Goal: Check status: Check status

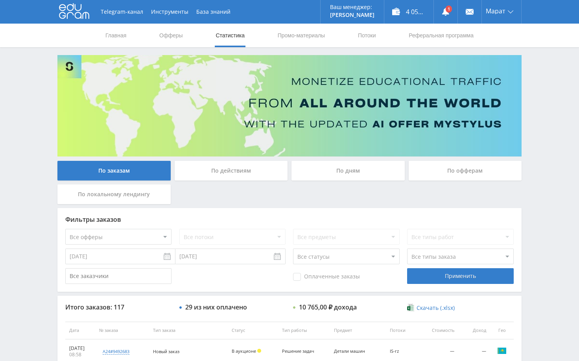
click at [444, 11] on use at bounding box center [445, 12] width 7 height 8
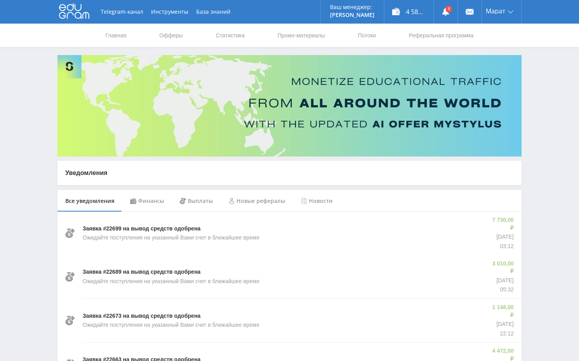
click at [154, 202] on div "Финансы" at bounding box center [147, 201] width 50 height 22
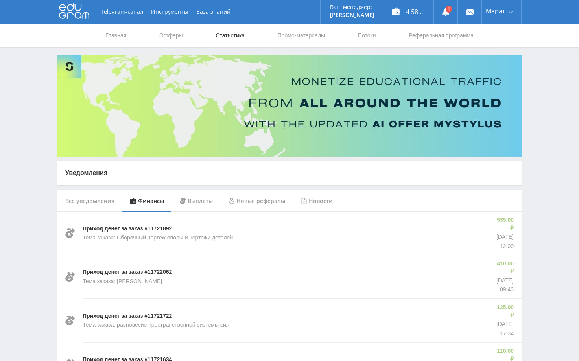
click at [228, 35] on link "Статистика" at bounding box center [230, 36] width 31 height 24
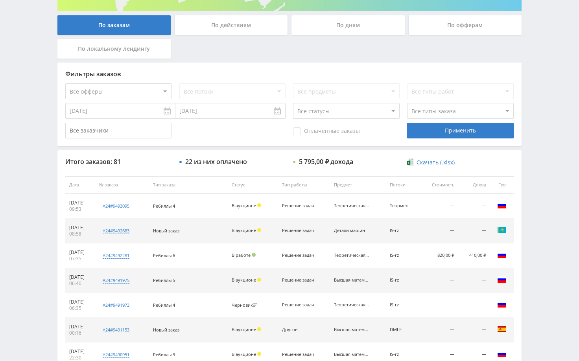
scroll to position [157, 0]
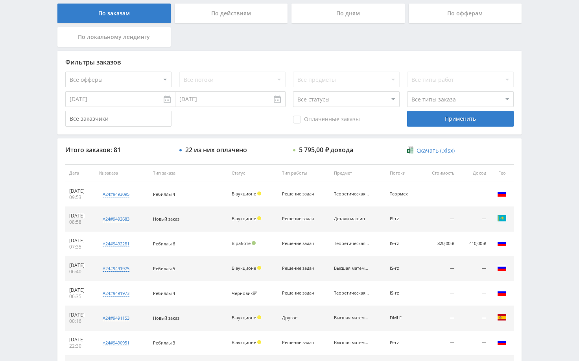
click at [542, 217] on div "Telegram-канал Инструменты База знаний Ваш менеджер: [PERSON_NAME] Online @edug…" at bounding box center [289, 173] width 579 height 660
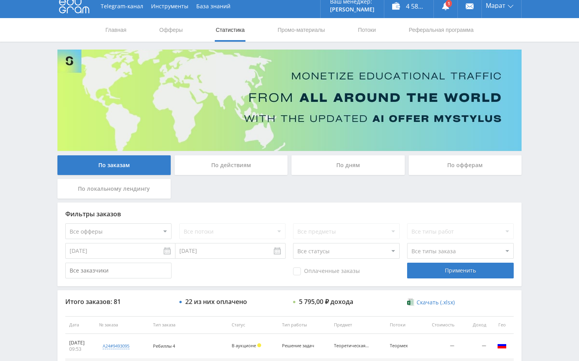
scroll to position [0, 0]
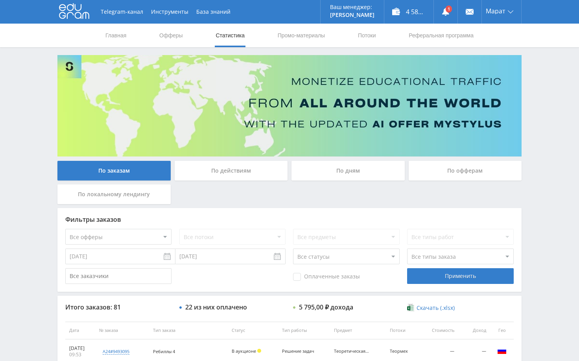
click at [536, 131] on div "Telegram-канал Инструменты База знаний Ваш менеджер: Alex Alex Online @edugram_…" at bounding box center [289, 330] width 579 height 660
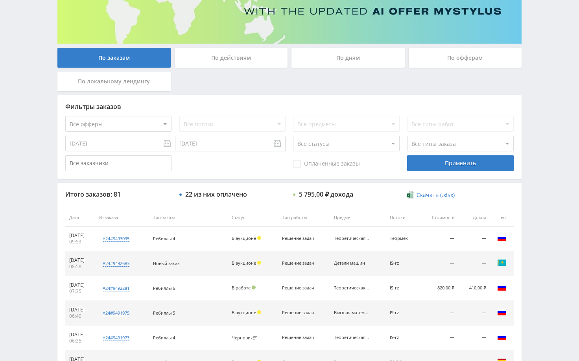
scroll to position [197, 0]
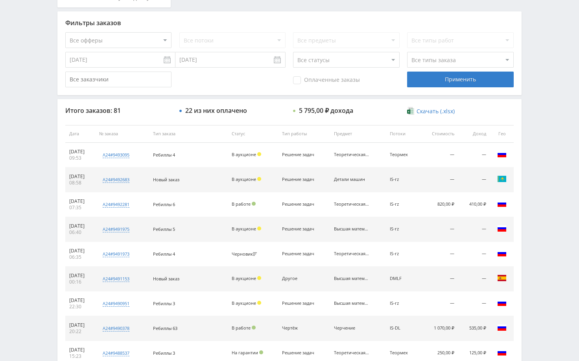
click at [545, 163] on div "Telegram-канал Инструменты База знаний Ваш менеджер: [PERSON_NAME] Alex Online …" at bounding box center [289, 133] width 579 height 660
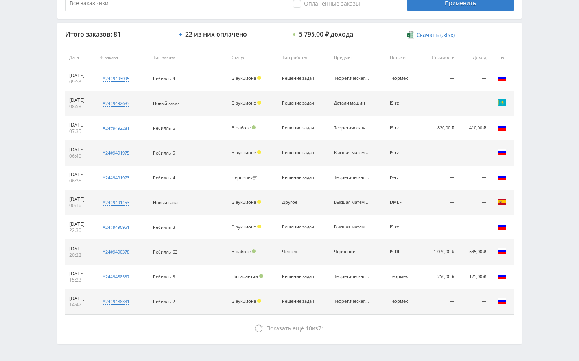
scroll to position [299, 0]
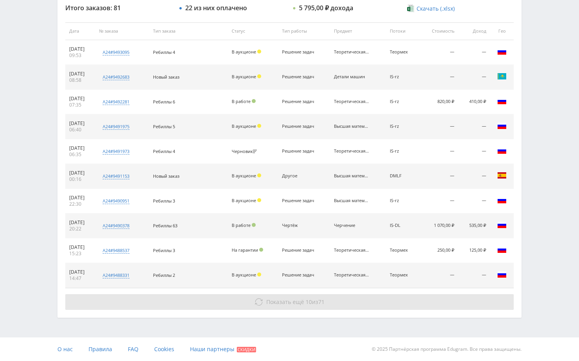
click at [397, 304] on button "Показать ещё 10 из 71" at bounding box center [289, 302] width 448 height 16
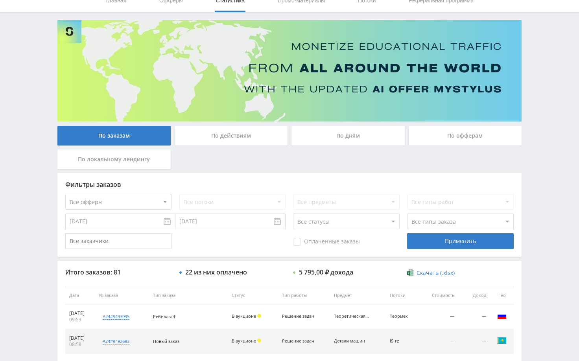
scroll to position [0, 0]
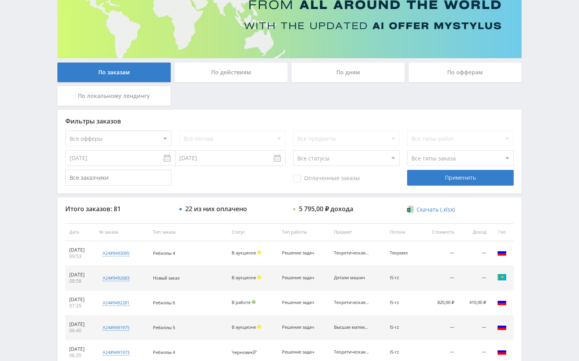
scroll to position [118, 0]
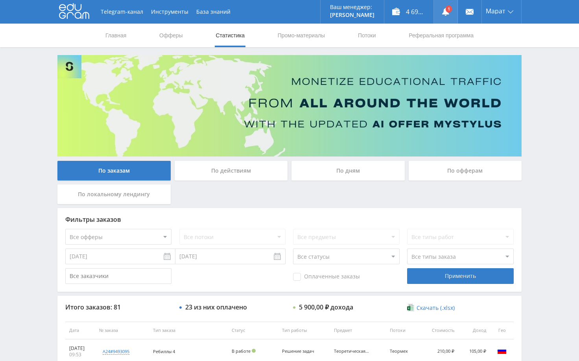
click at [443, 16] on link at bounding box center [446, 12] width 24 height 24
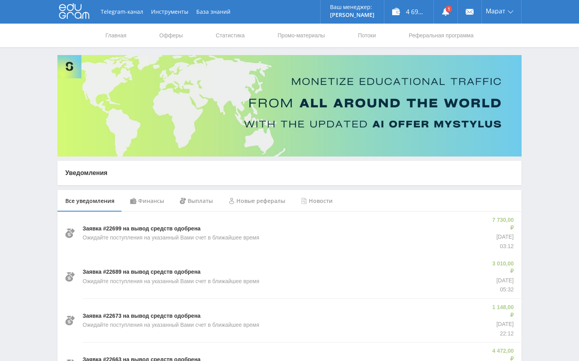
click at [153, 202] on div "Финансы" at bounding box center [147, 201] width 50 height 22
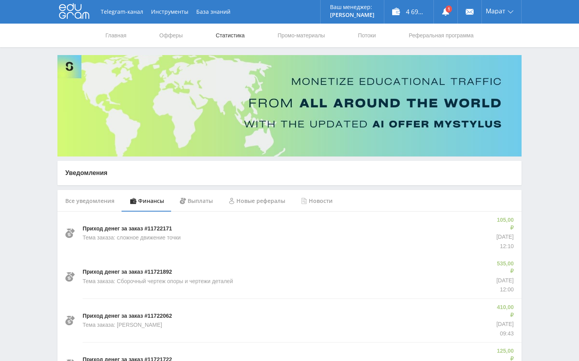
click at [229, 37] on link "Статистика" at bounding box center [230, 36] width 31 height 24
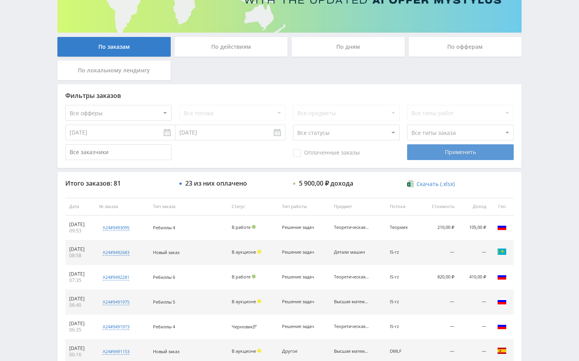
scroll to position [79, 0]
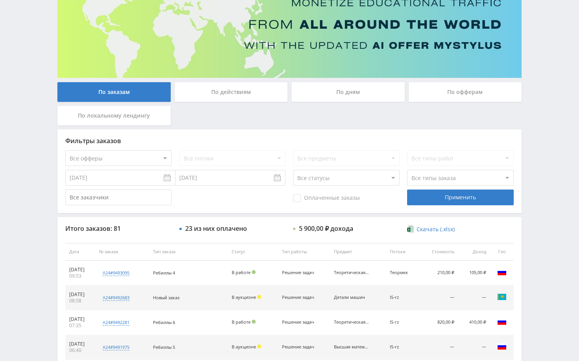
click at [364, 87] on div "По дням" at bounding box center [347, 92] width 113 height 20
click at [0, 0] on input "По дням" at bounding box center [0, 0] width 0 height 0
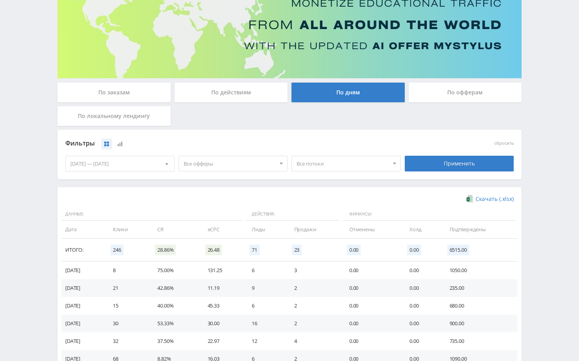
scroll to position [0, 0]
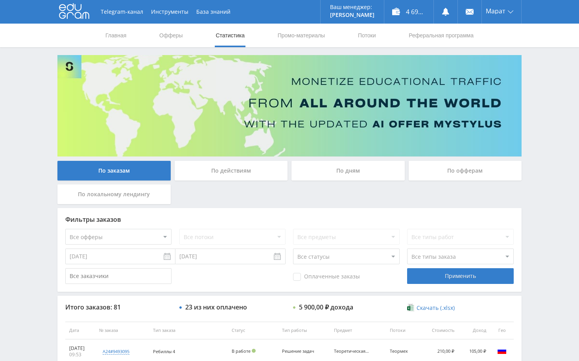
click at [563, 157] on div "Telegram-канал Инструменты База знаний Ваш менеджер: Alex Alex Online @edugram_…" at bounding box center [289, 330] width 579 height 660
click at [547, 65] on div "Telegram-канал Инструменты База знаний Ваш менеджер: Alex Alex Online @edugram_…" at bounding box center [289, 330] width 579 height 660
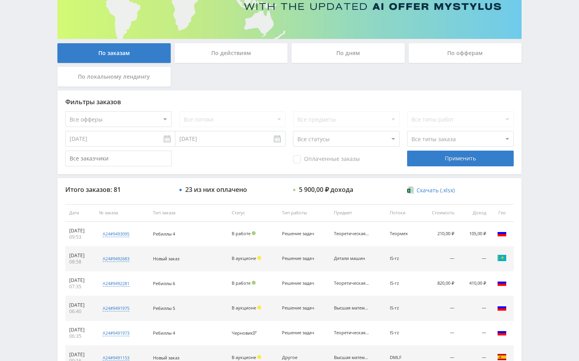
scroll to position [118, 0]
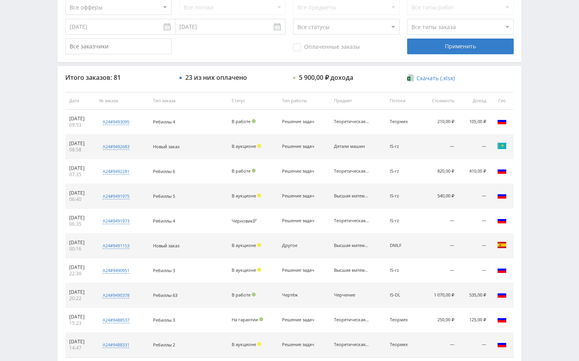
scroll to position [236, 0]
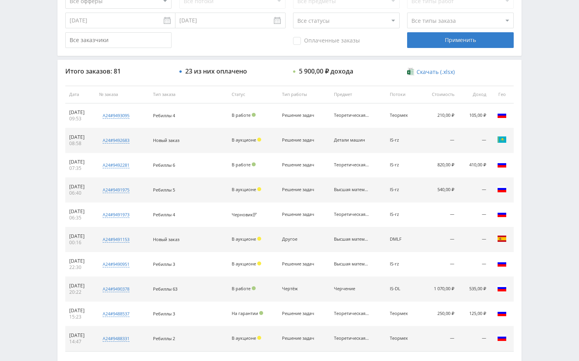
click at [544, 260] on div "Telegram-канал Инструменты База знаний Ваш менеджер: Alex Alex Online @edugram_…" at bounding box center [289, 94] width 579 height 660
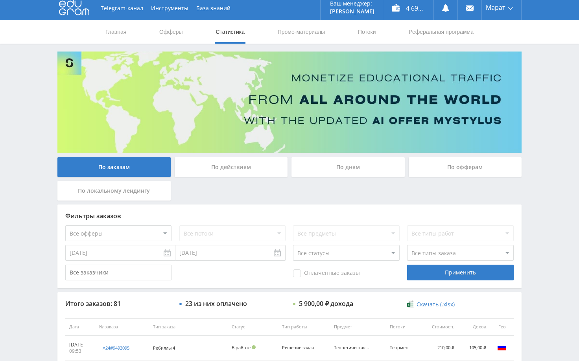
scroll to position [0, 0]
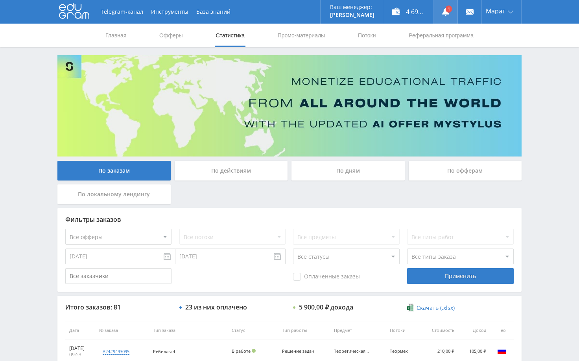
click at [444, 9] on icon at bounding box center [446, 12] width 8 height 8
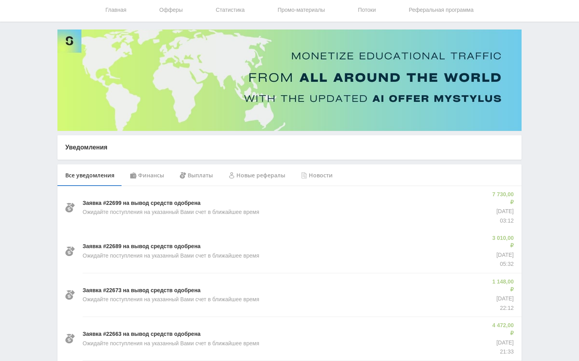
scroll to position [39, 0]
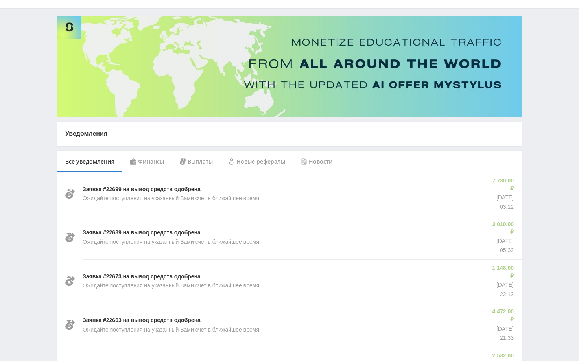
click at [150, 167] on div "Финансы" at bounding box center [147, 162] width 50 height 22
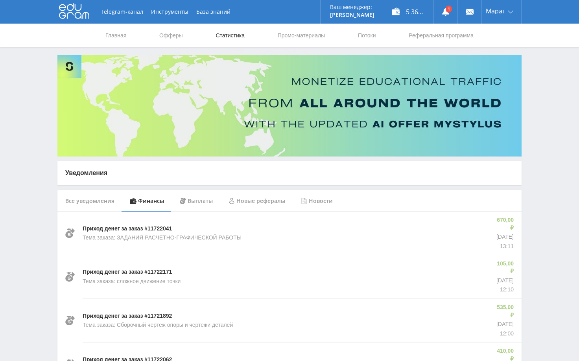
click at [238, 35] on link "Статистика" at bounding box center [230, 36] width 31 height 24
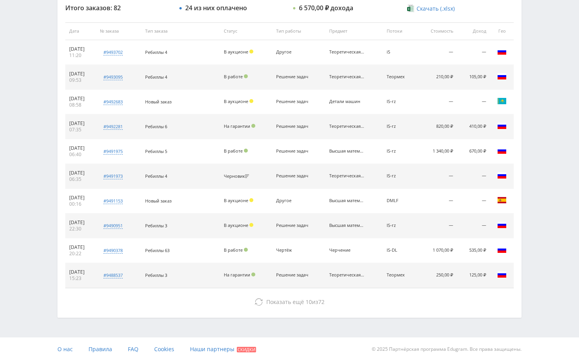
scroll to position [260, 0]
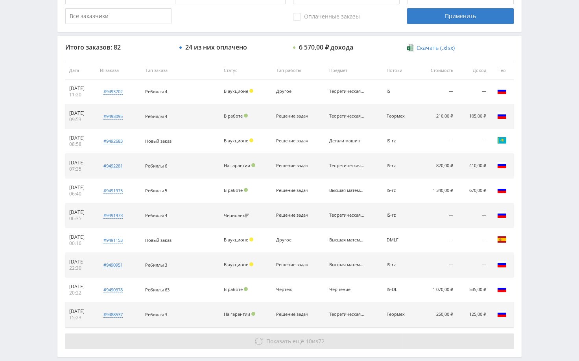
click at [440, 341] on button "Показать ещё 10 из 72" at bounding box center [289, 341] width 448 height 16
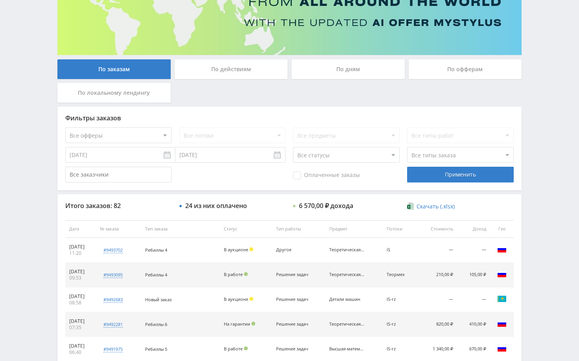
scroll to position [75, 0]
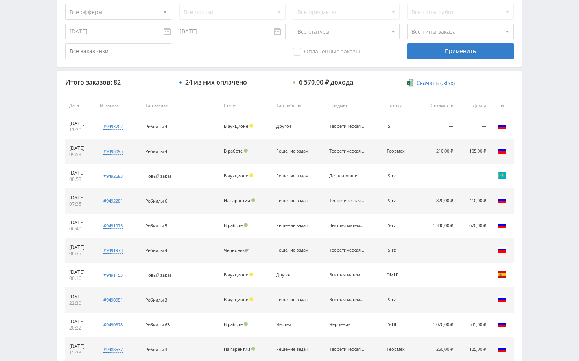
scroll to position [232, 0]
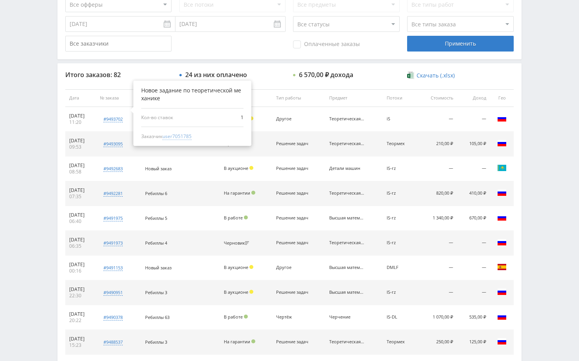
click at [190, 136] on span "user7051785" at bounding box center [176, 136] width 29 height 7
type input "07.09.2024"
type input "user7051785"
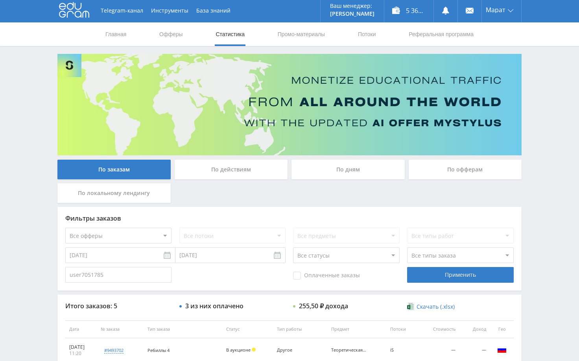
scroll to position [0, 0]
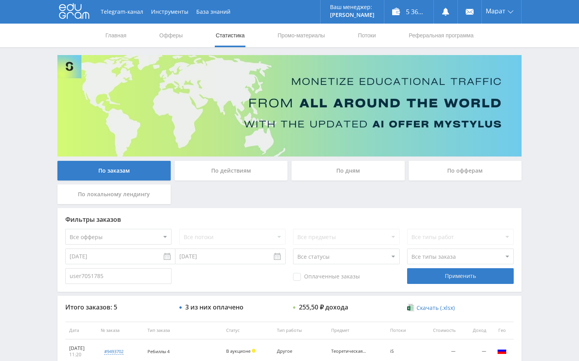
click at [338, 177] on div "По дням" at bounding box center [347, 171] width 113 height 20
click at [0, 0] on input "По дням" at bounding box center [0, 0] width 0 height 0
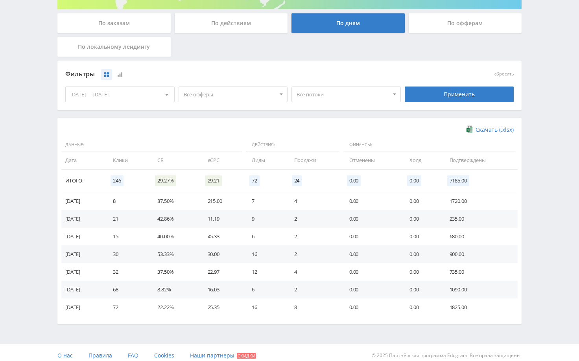
scroll to position [154, 0]
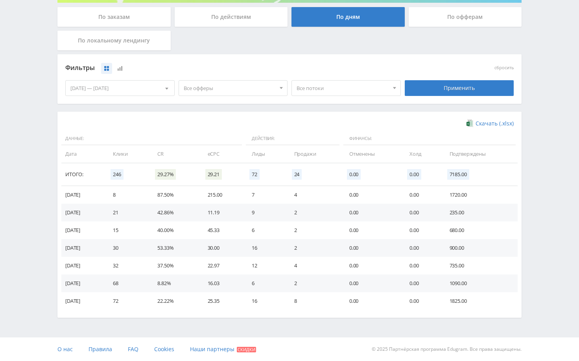
click at [549, 197] on div "Telegram-канал Инструменты База знаний Ваш менеджер: [PERSON_NAME] Online @edug…" at bounding box center [289, 103] width 579 height 515
click at [139, 91] on div "08.09.2025 — 14.09.2025" at bounding box center [120, 88] width 109 height 15
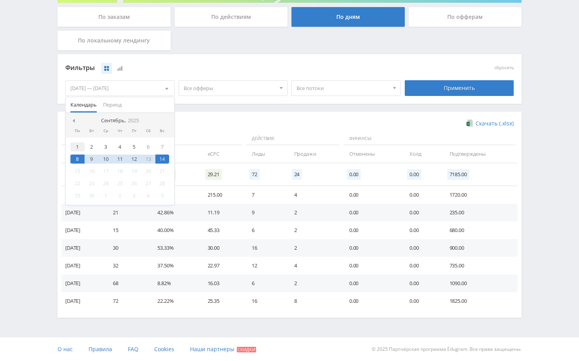
click at [76, 147] on div "1" at bounding box center [77, 146] width 14 height 9
click at [164, 158] on div "14" at bounding box center [162, 159] width 14 height 9
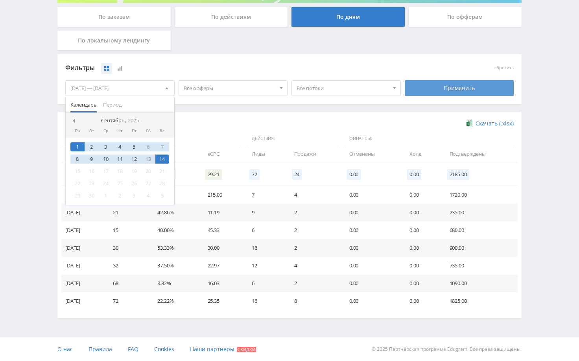
click at [434, 86] on div "Применить" at bounding box center [459, 88] width 109 height 16
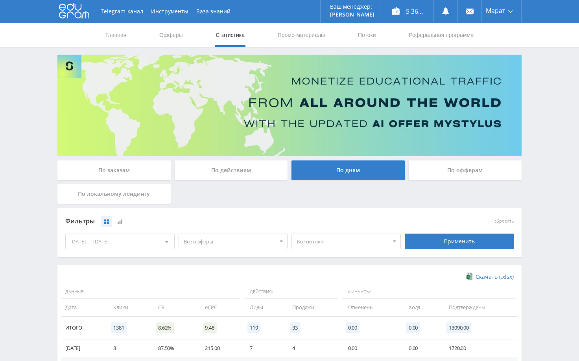
scroll to position [0, 0]
click at [536, 157] on div "Telegram-канал Инструменты База знаний Ваш менеджер: [PERSON_NAME] Online @edug…" at bounding box center [289, 319] width 579 height 638
click at [132, 176] on div "По заказам" at bounding box center [113, 171] width 113 height 20
click at [0, 0] on input "По заказам" at bounding box center [0, 0] width 0 height 0
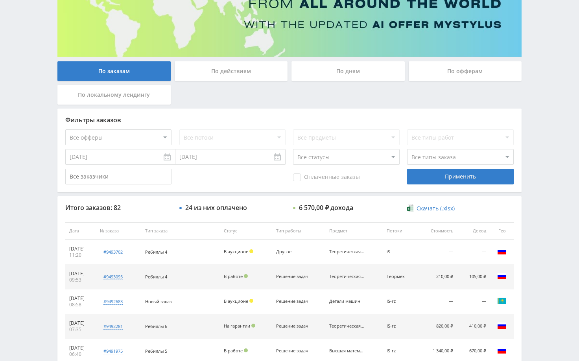
scroll to position [118, 0]
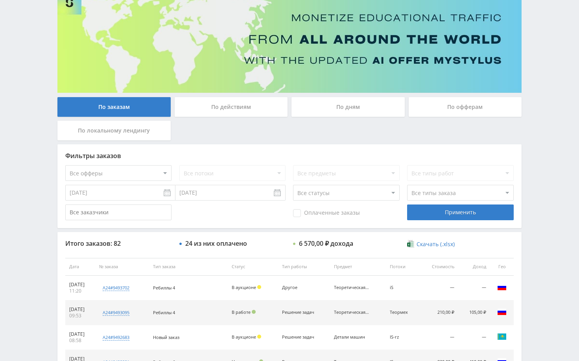
scroll to position [118, 0]
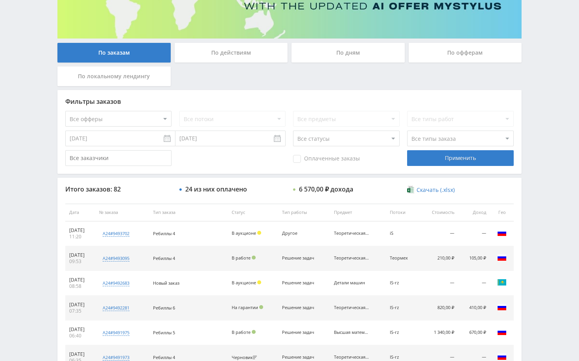
drag, startPoint x: 542, startPoint y: 104, endPoint x: 550, endPoint y: 129, distance: 26.2
click at [542, 104] on div "Telegram-канал Инструменты База знаний Ваш менеджер: [PERSON_NAME] Online @edug…" at bounding box center [289, 212] width 579 height 660
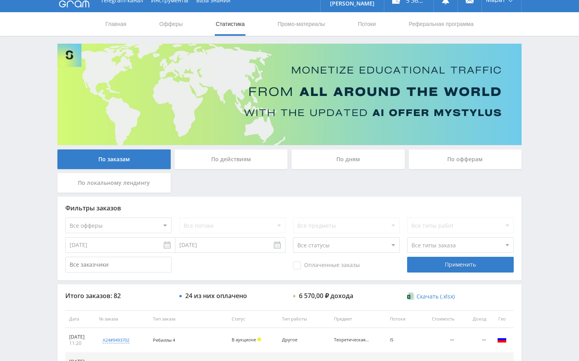
scroll to position [0, 0]
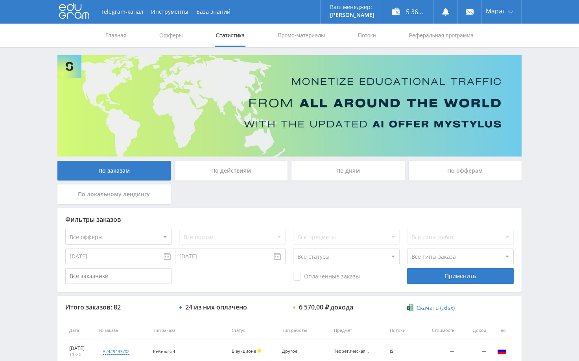
click at [555, 96] on div "Telegram-канал Инструменты База знаний Ваш менеджер: [PERSON_NAME] Online @edug…" at bounding box center [289, 330] width 579 height 660
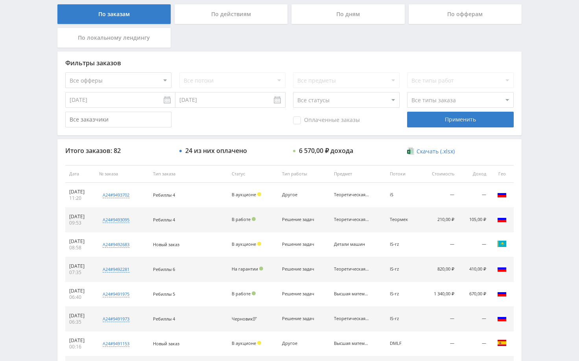
scroll to position [157, 0]
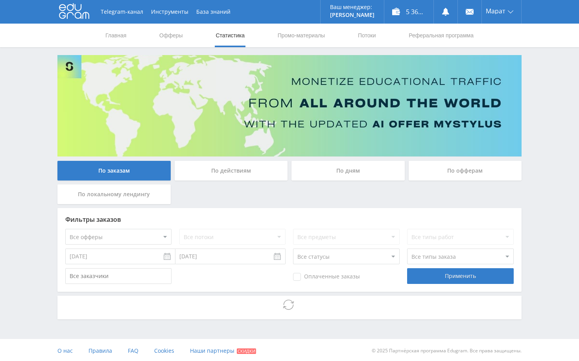
click at [542, 221] on div "Telegram-канал Инструменты База знаний Ваш менеджер: [PERSON_NAME] Online @edug…" at bounding box center [289, 181] width 579 height 363
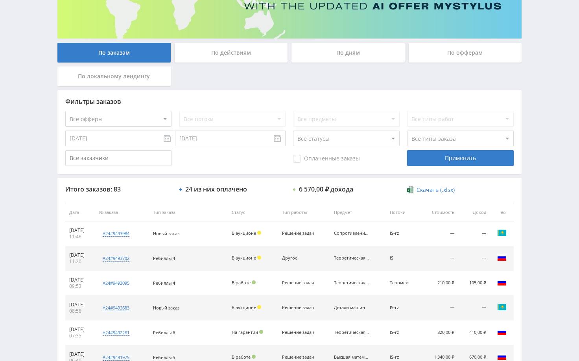
scroll to position [157, 0]
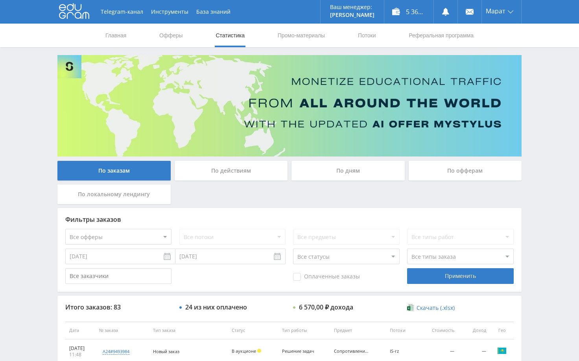
click at [554, 188] on div "Telegram-канал Инструменты База знаний Ваш менеджер: [PERSON_NAME] Online @edug…" at bounding box center [289, 330] width 579 height 660
